Goal: Transaction & Acquisition: Subscribe to service/newsletter

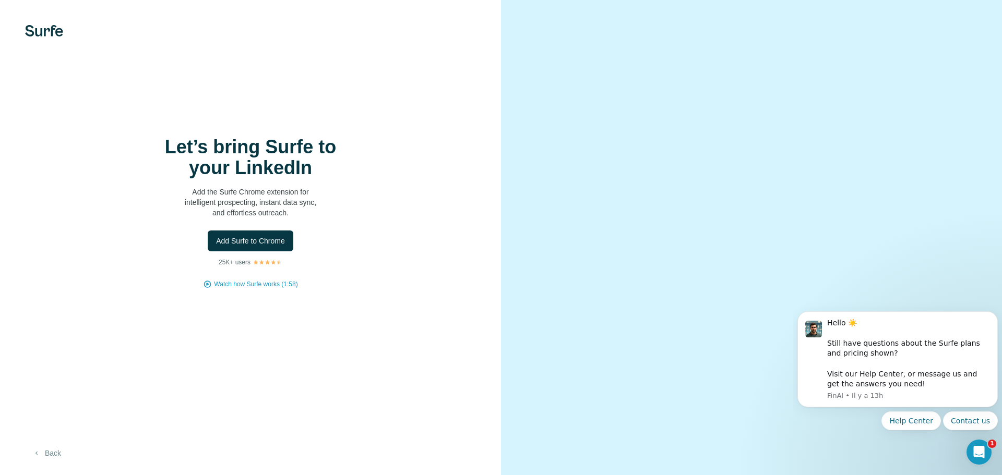
click at [58, 454] on button "Back" at bounding box center [46, 453] width 43 height 19
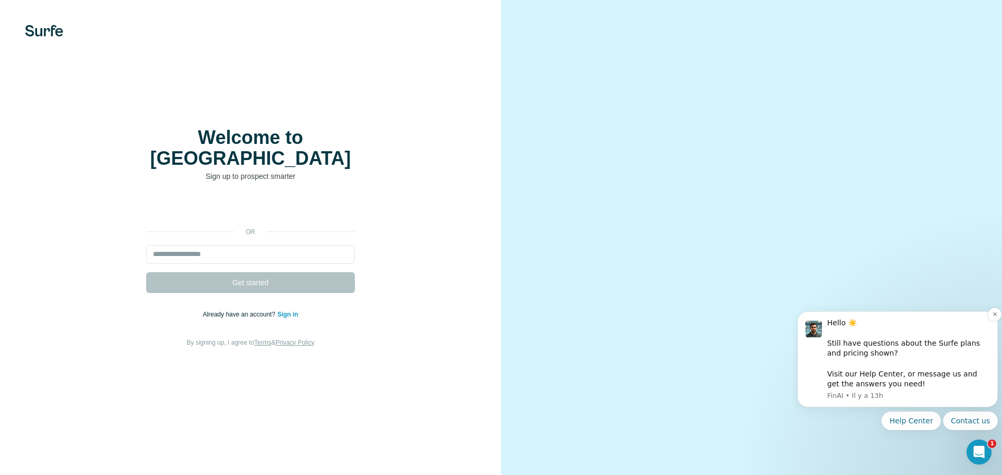
click at [923, 368] on div "Hello ☀️ ​ Still have questions about the Surfe plans and pricing shown? ​ Visi…" at bounding box center [908, 354] width 163 height 72
